Goal: Information Seeking & Learning: Understand process/instructions

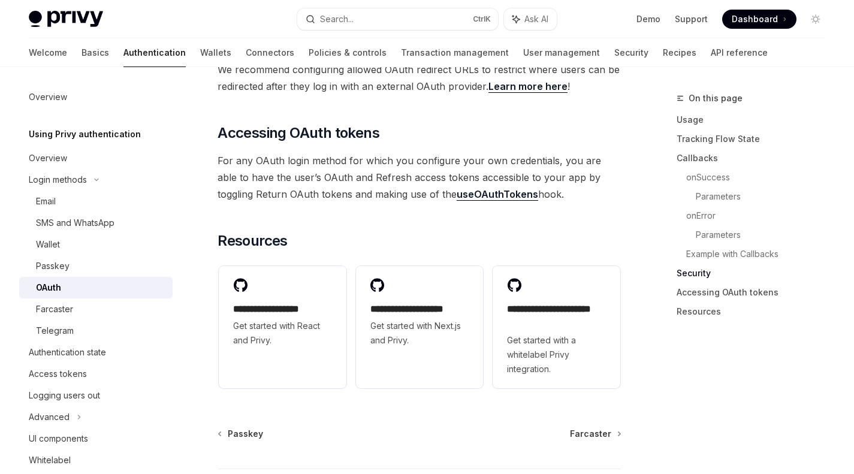
scroll to position [2636, 0]
click at [743, 257] on link "Example with Callbacks" at bounding box center [760, 254] width 149 height 19
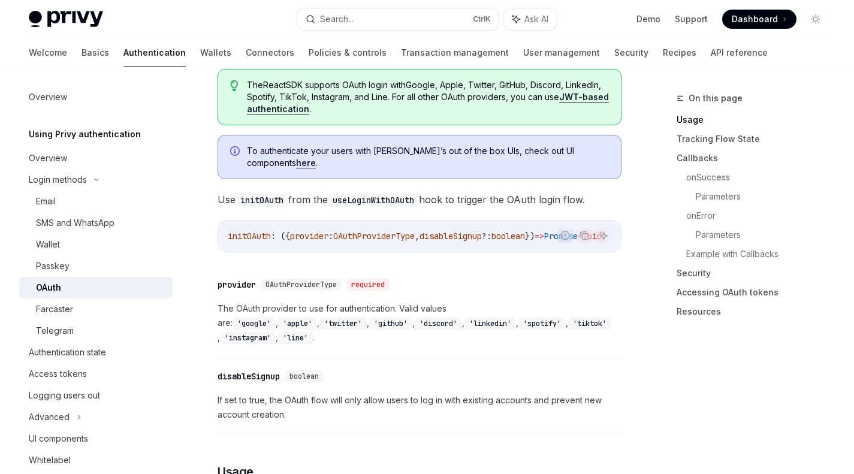
scroll to position [46, 0]
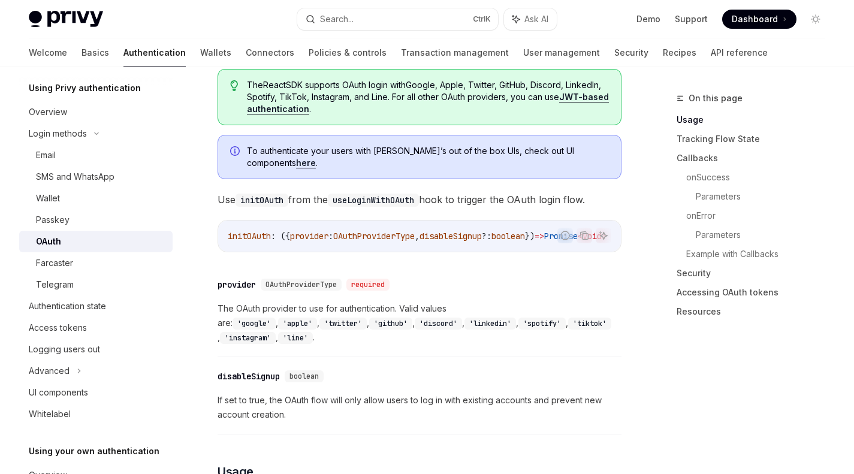
click at [355, 29] on div "Privy Docs home page Search... Ctrl K Ask AI Demo Support Dashboard Dashboard S…" at bounding box center [427, 19] width 796 height 38
click at [368, 22] on button "Search... Ctrl K" at bounding box center [397, 19] width 200 height 22
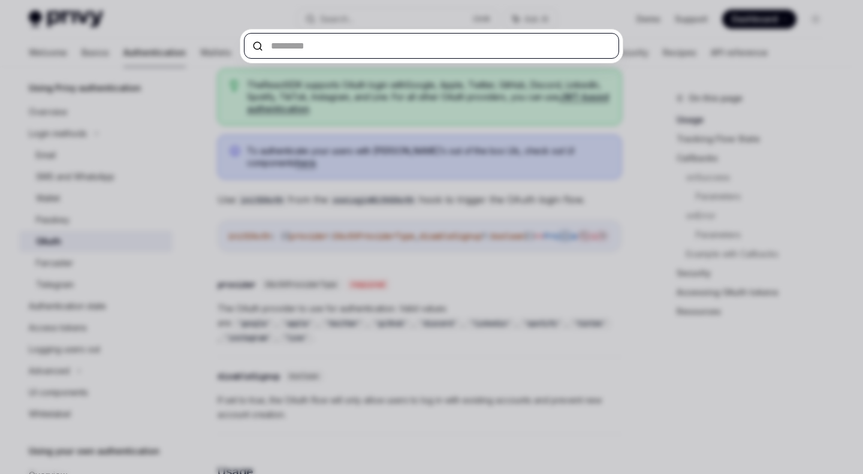
click at [357, 45] on input "text" at bounding box center [431, 46] width 375 height 26
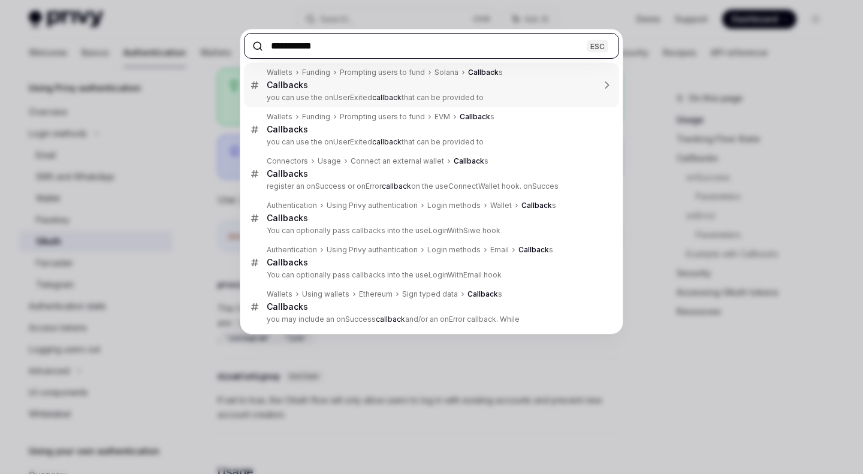
type input "**********"
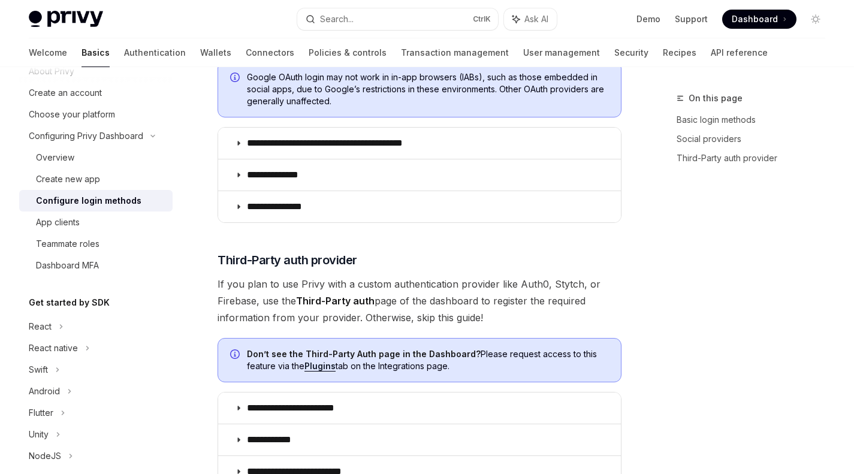
scroll to position [487, 0]
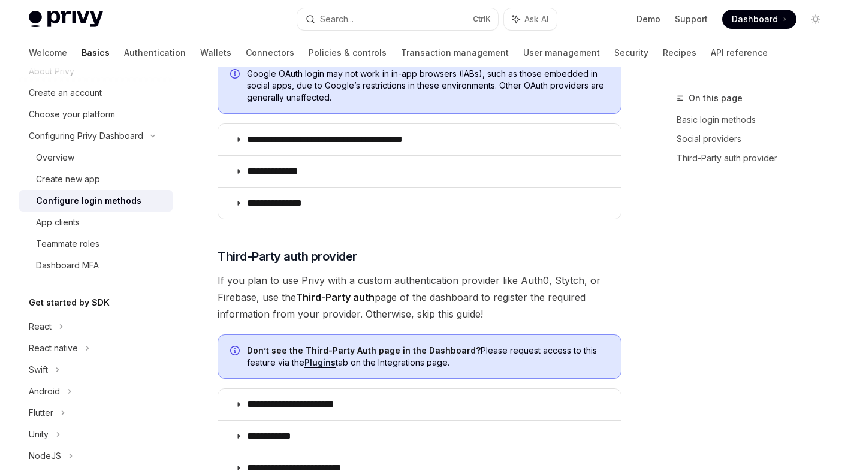
click at [237, 134] on summary "**********" at bounding box center [419, 139] width 403 height 31
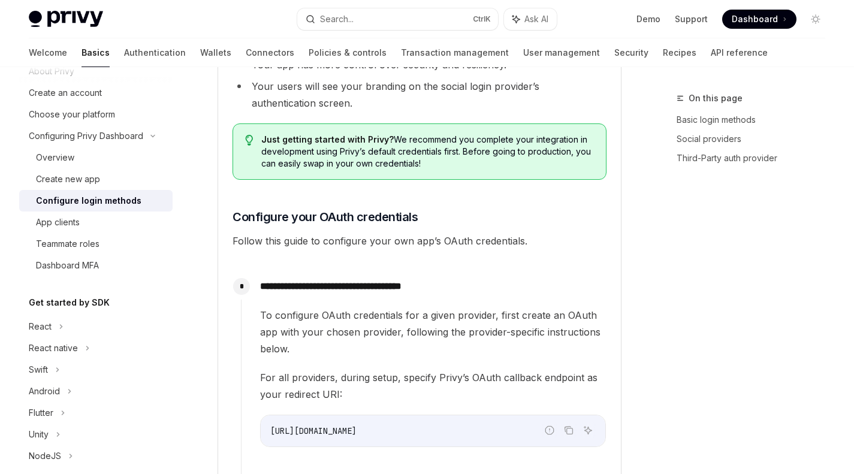
scroll to position [875, 0]
drag, startPoint x: 297, startPoint y: 168, endPoint x: 263, endPoint y: 269, distance: 106.1
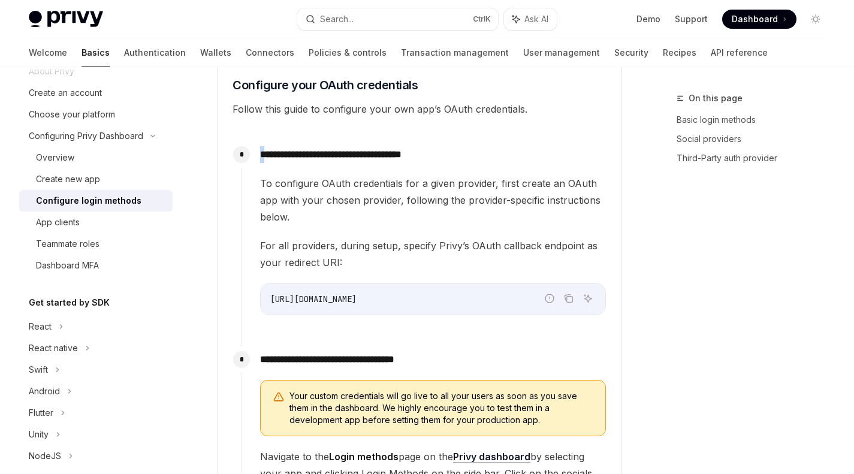
scroll to position [1011, 0]
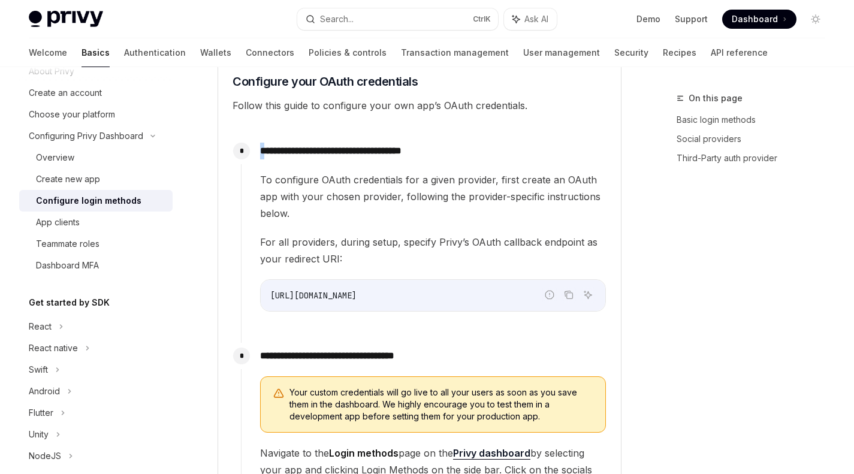
drag, startPoint x: 560, startPoint y: 288, endPoint x: 566, endPoint y: 293, distance: 8.1
click at [566, 293] on div "Report incorrect code Copy Ask AI https://auth.privy.io/api/v1/oauth/callback" at bounding box center [433, 295] width 346 height 32
click at [567, 293] on icon "Copy the contents from the code block" at bounding box center [570, 296] width 6 height 6
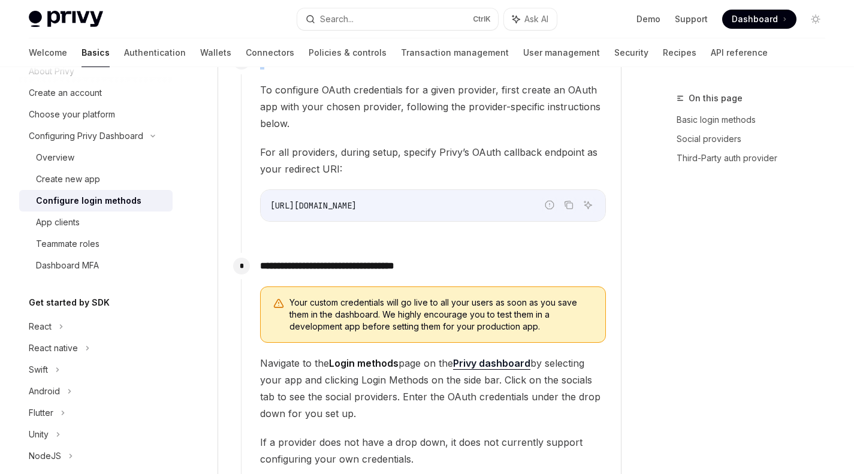
scroll to position [1102, 0]
click at [575, 209] on button "Copy the contents from the code block" at bounding box center [569, 205] width 16 height 16
click at [416, 230] on div "**********" at bounding box center [424, 143] width 366 height 193
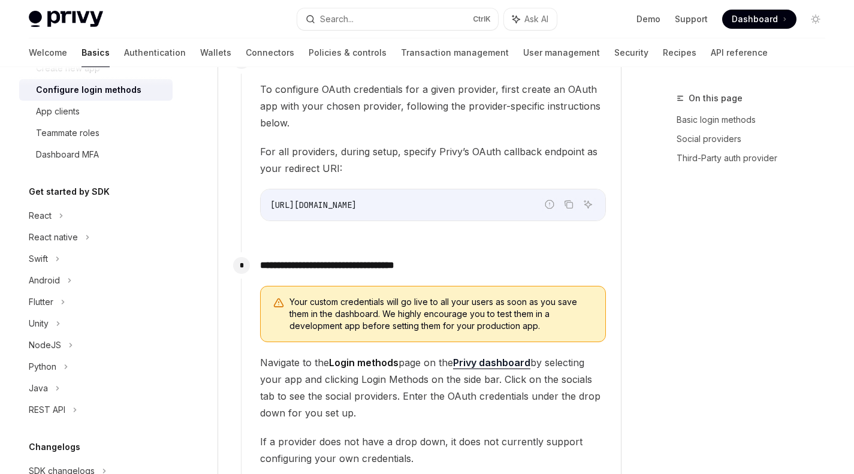
scroll to position [158, 0]
click at [87, 237] on icon at bounding box center [88, 236] width 2 height 4
type textarea "*"
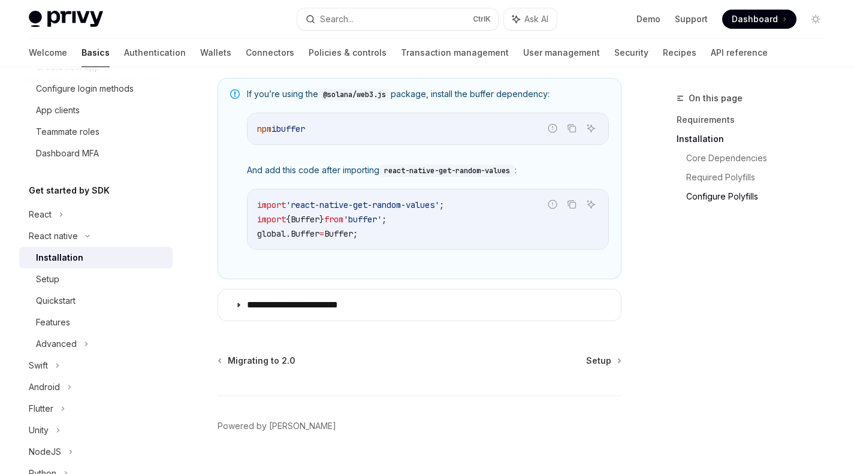
scroll to position [944, 0]
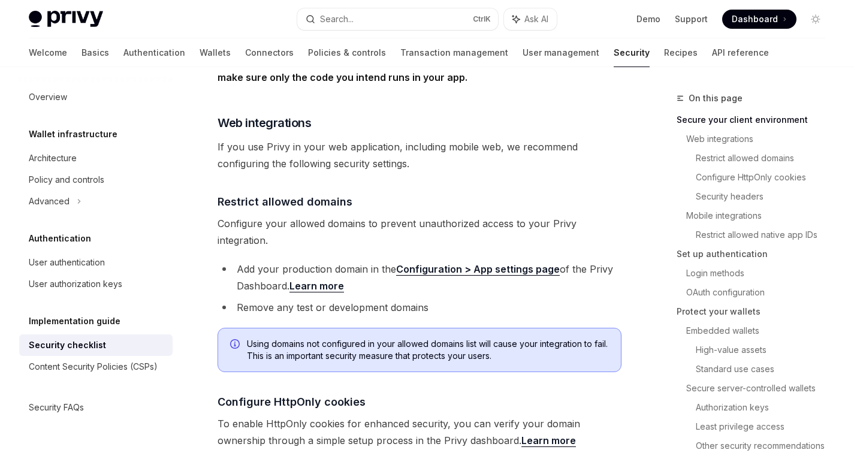
scroll to position [336, 0]
click at [756, 18] on span "Dashboard" at bounding box center [755, 19] width 46 height 12
